Goal: Check status

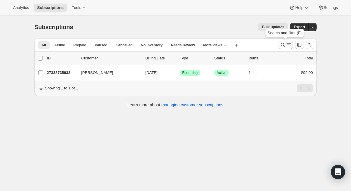
click at [283, 45] on icon "Search and filter results" at bounding box center [283, 45] width 4 height 4
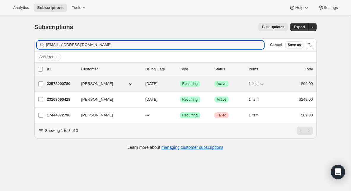
type input "[EMAIL_ADDRESS][DOMAIN_NAME]"
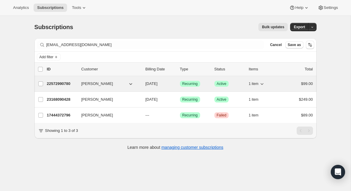
click at [102, 85] on span "[PERSON_NAME]" at bounding box center [97, 84] width 32 height 6
click at [70, 83] on p "22572990780" at bounding box center [62, 84] width 30 height 6
